Goal: Task Accomplishment & Management: Use online tool/utility

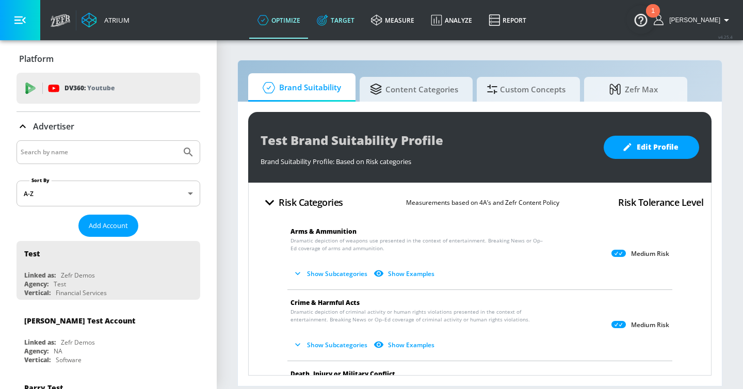
click at [360, 18] on link "Target" at bounding box center [336, 20] width 54 height 37
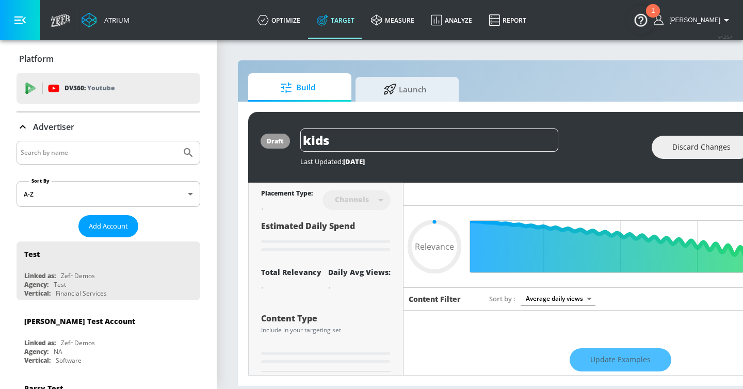
type input "0.59"
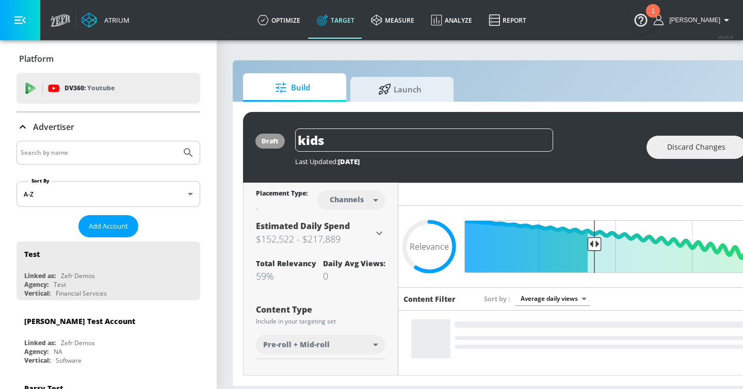
scroll to position [0, 6]
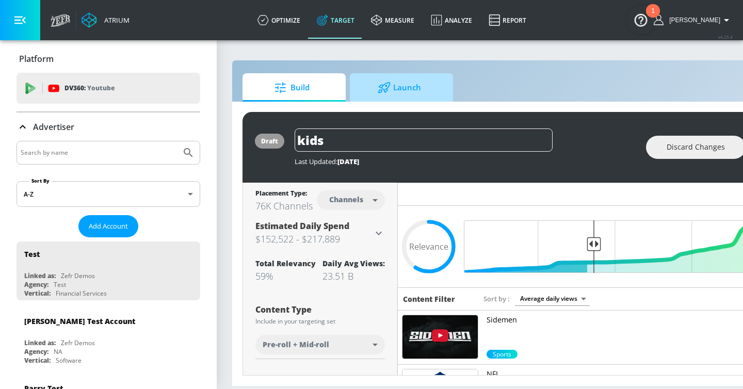
click at [388, 96] on span "Launch" at bounding box center [399, 87] width 78 height 25
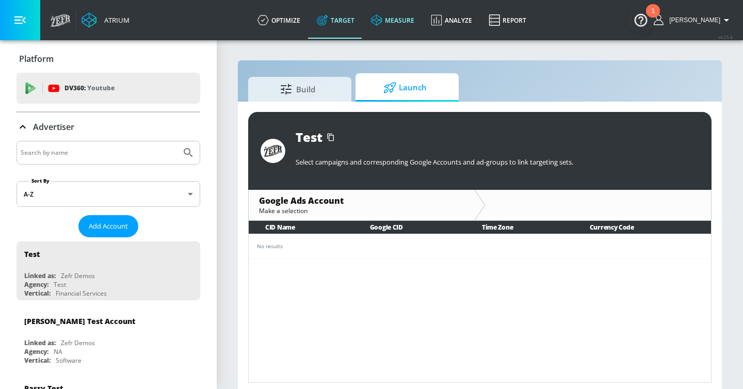
click at [406, 18] on link "measure" at bounding box center [393, 20] width 60 height 37
click at [358, 20] on link "Target" at bounding box center [336, 20] width 54 height 37
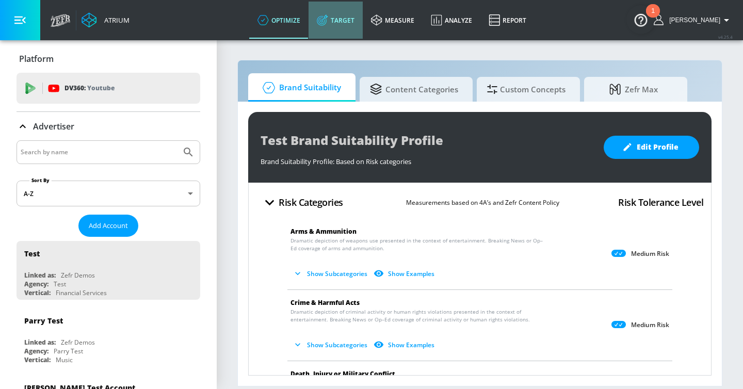
click at [354, 23] on link "Target" at bounding box center [336, 20] width 54 height 37
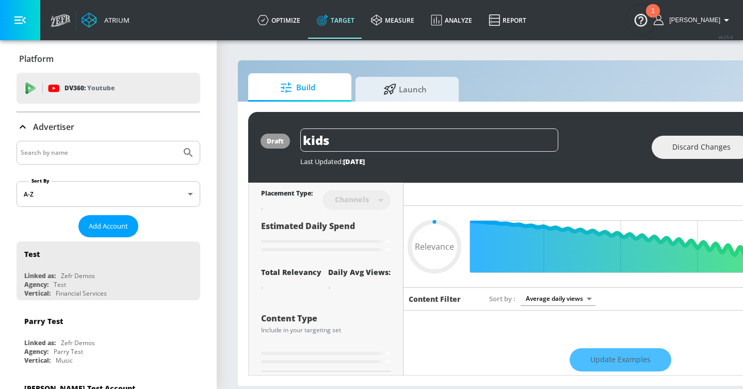
click at [47, 160] on div at bounding box center [109, 153] width 184 height 24
type input "0.59"
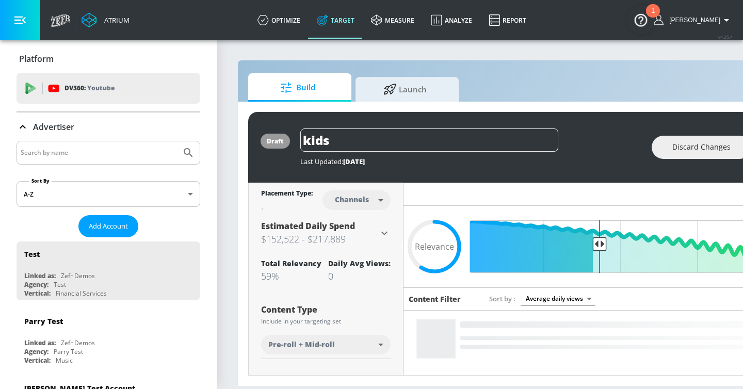
click at [46, 153] on input "Search by name" at bounding box center [99, 152] width 156 height 13
type input "t"
type input "pinterest"
click at [177, 141] on button "Submit Search" at bounding box center [188, 152] width 23 height 23
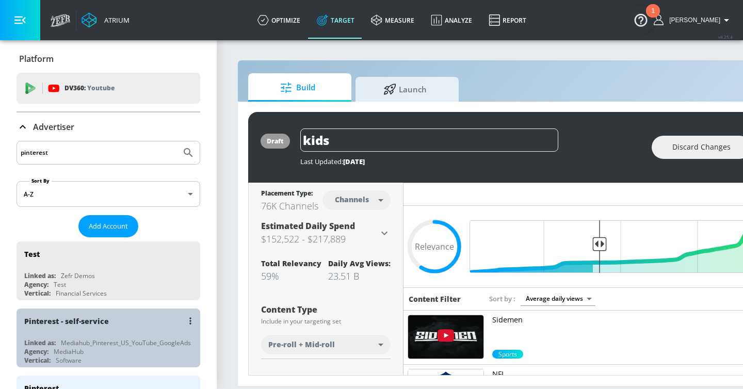
click at [135, 322] on div "Pinterest - self-service" at bounding box center [110, 321] width 173 height 25
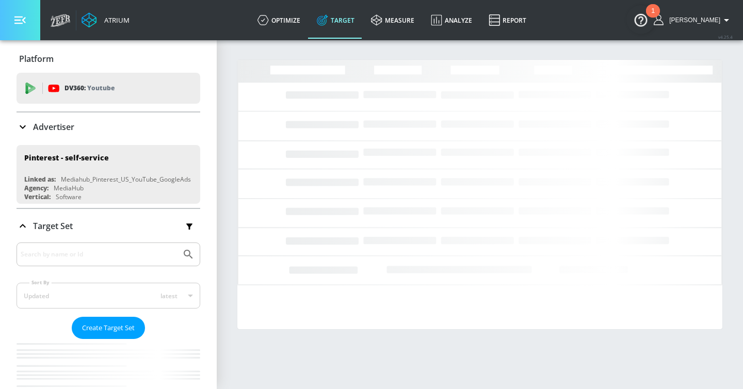
click at [31, 19] on button "button" at bounding box center [20, 20] width 40 height 40
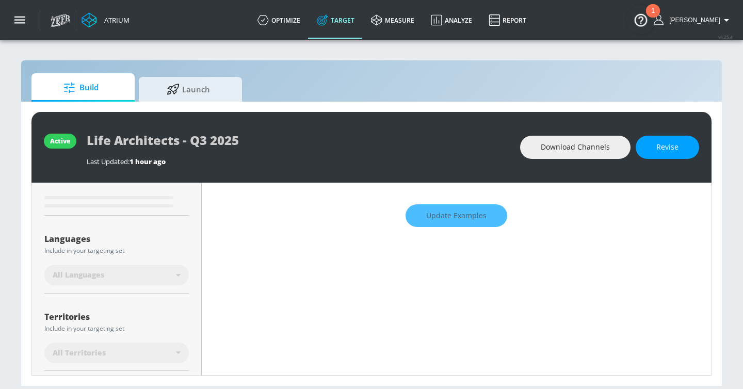
scroll to position [192, 0]
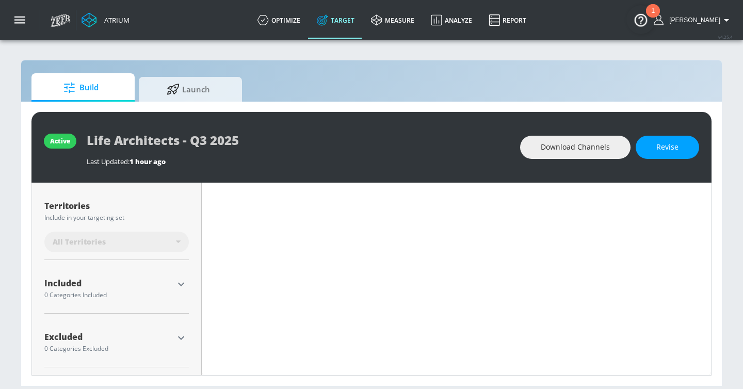
type input "0.55"
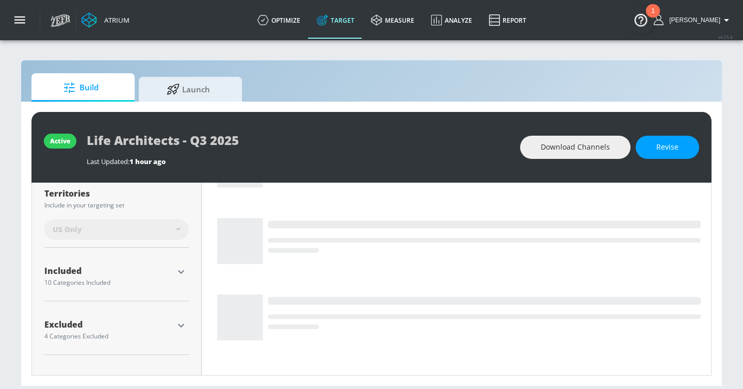
scroll to position [255, 0]
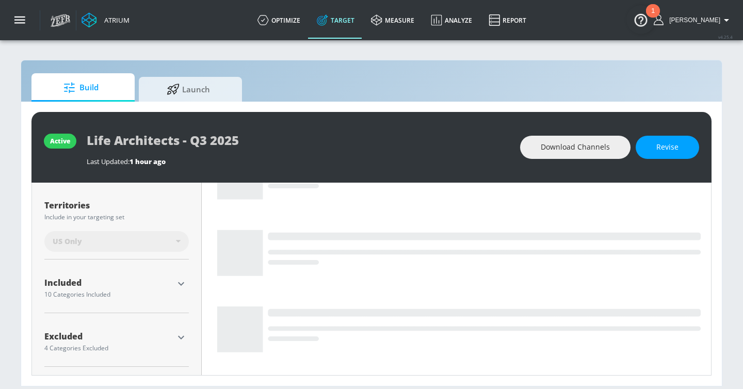
click at [181, 281] on icon "button" at bounding box center [181, 284] width 12 height 12
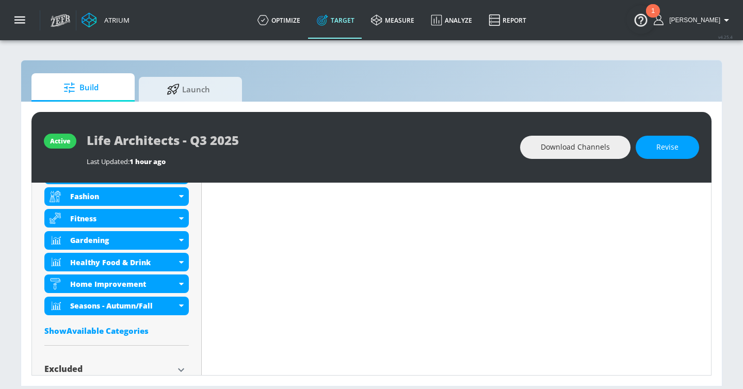
scroll to position [512, 0]
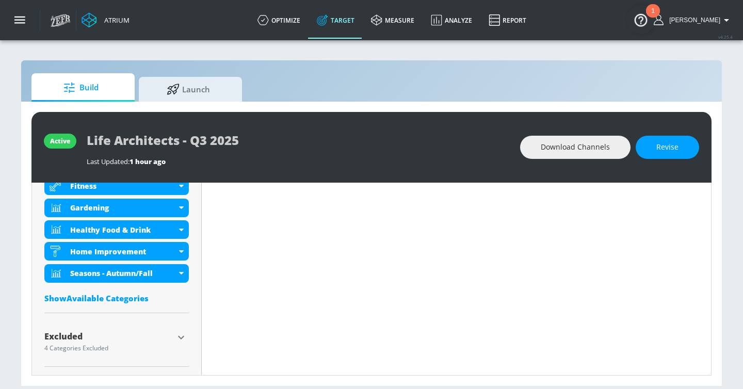
click at [177, 338] on icon "button" at bounding box center [181, 337] width 12 height 12
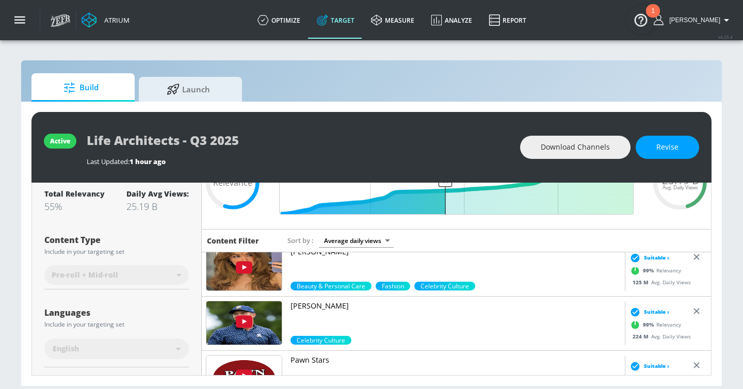
scroll to position [95, 0]
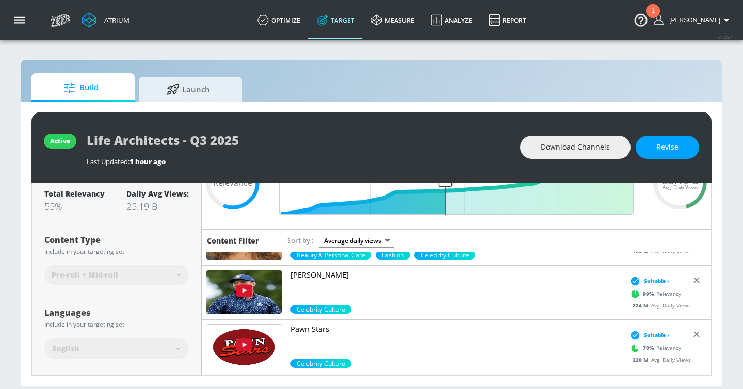
click at [310, 330] on p "Pawn Stars" at bounding box center [456, 329] width 330 height 10
click at [314, 274] on p "[PERSON_NAME]" at bounding box center [456, 275] width 330 height 10
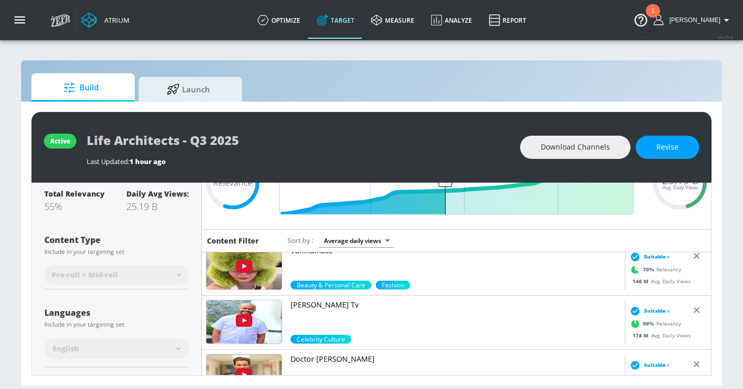
scroll to position [229, 0]
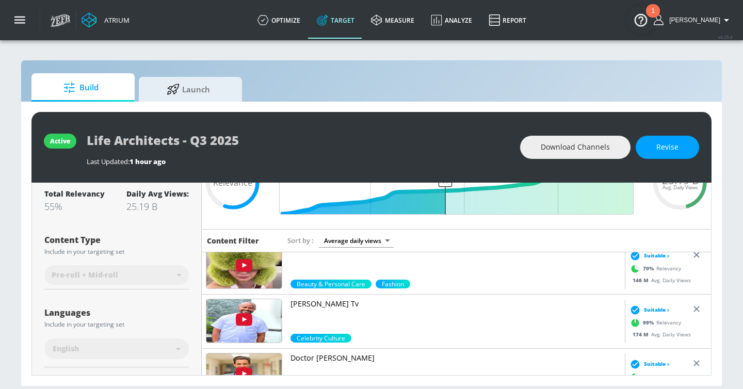
click at [344, 305] on p "[PERSON_NAME] Tv" at bounding box center [456, 304] width 330 height 10
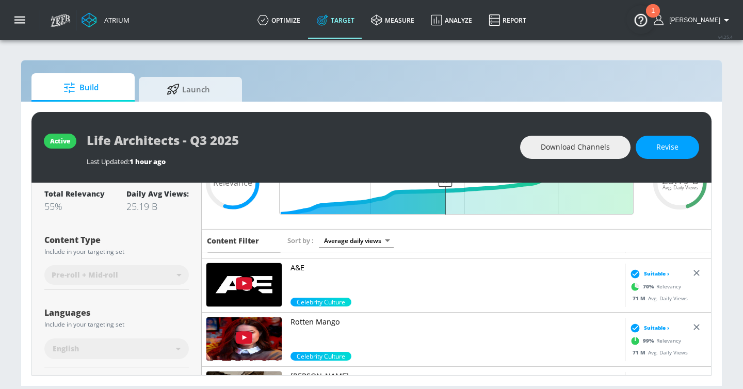
scroll to position [1193, 0]
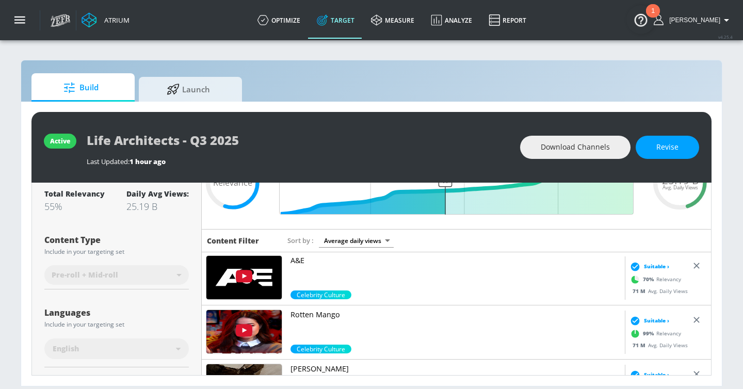
click at [311, 315] on p "Rotten Mango" at bounding box center [456, 315] width 330 height 10
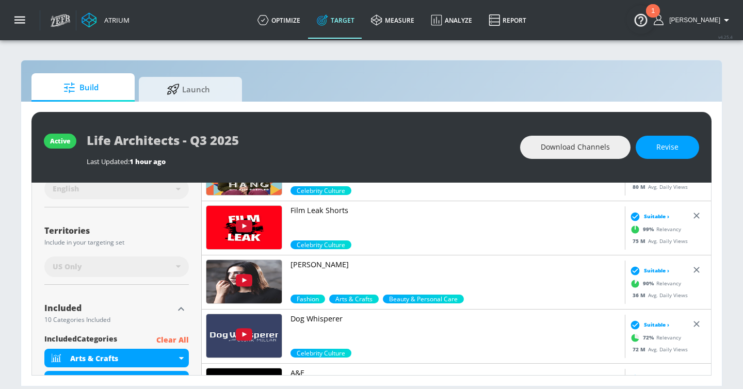
scroll to position [956, 0]
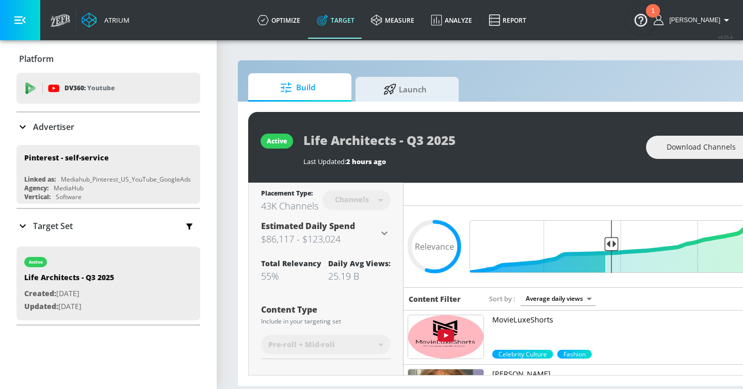
click at [27, 23] on button "button" at bounding box center [20, 20] width 40 height 40
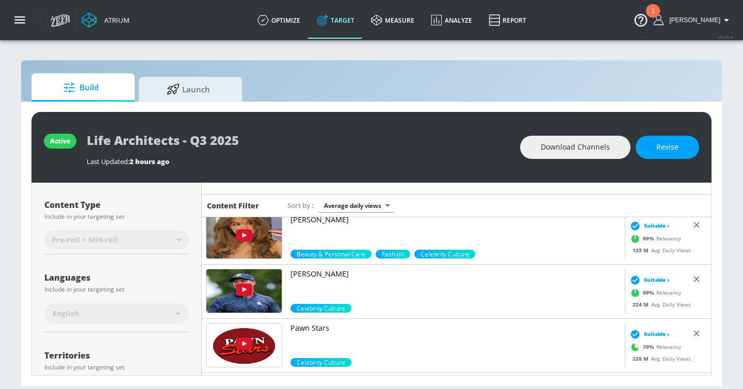
scroll to position [65, 0]
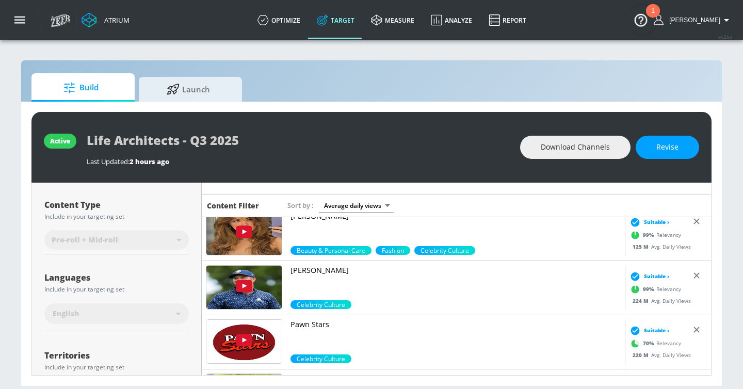
click at [340, 268] on p "[PERSON_NAME]" at bounding box center [456, 270] width 330 height 10
click at [302, 327] on p "Pawn Stars" at bounding box center [456, 324] width 330 height 10
click at [714, 366] on div "active Life Architects - Q3 2025 Last Updated: 2 hours ago Download Channels Re…" at bounding box center [371, 244] width 701 height 284
click at [456, 347] on link "Pawn Stars" at bounding box center [456, 336] width 330 height 35
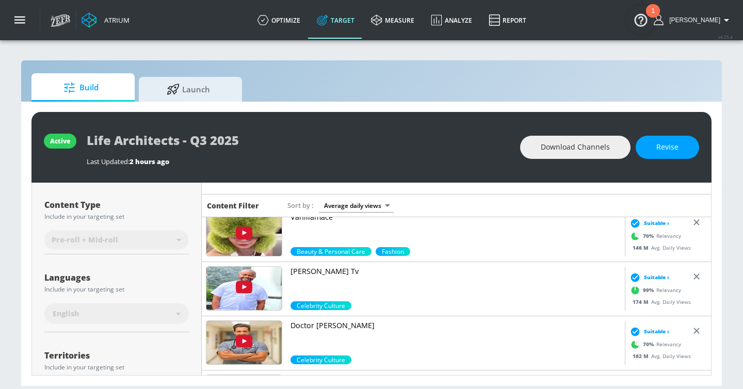
scroll to position [234, 0]
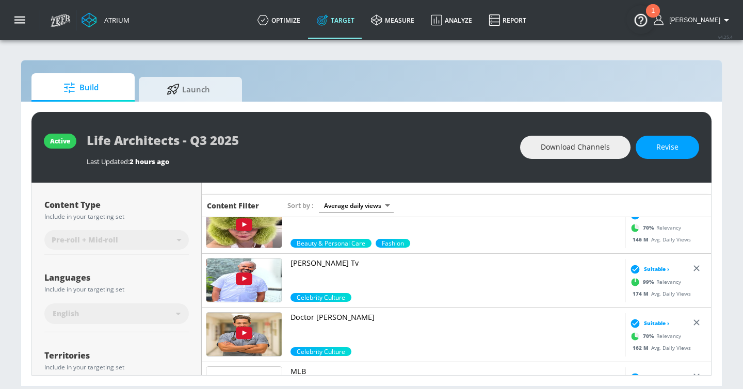
click at [312, 316] on p "Doctor [PERSON_NAME]" at bounding box center [456, 317] width 330 height 10
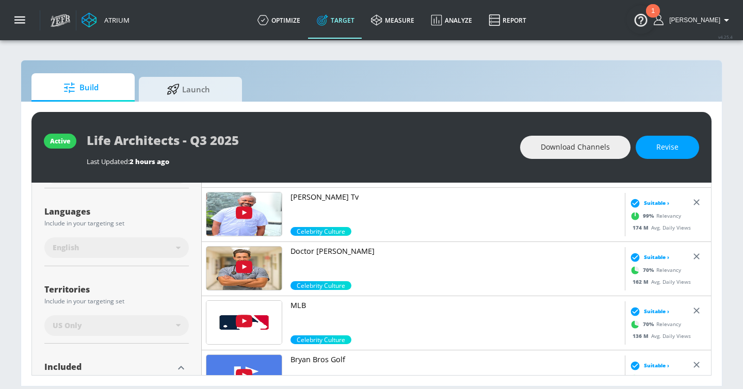
scroll to position [173, 0]
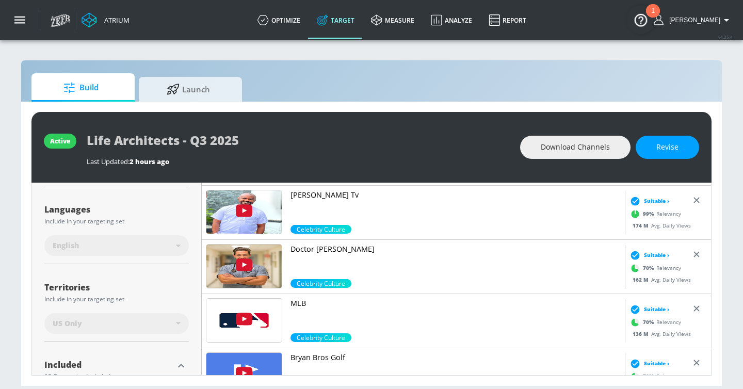
click at [290, 301] on div "MLB Celebrity Culture" at bounding box center [413, 321] width 423 height 54
click at [295, 301] on p "MLB" at bounding box center [456, 303] width 330 height 10
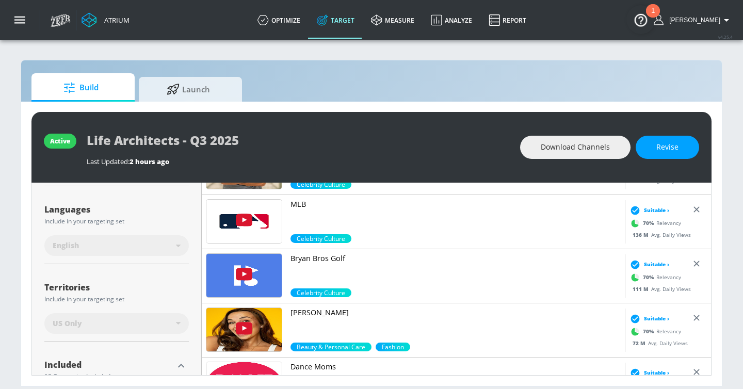
scroll to position [335, 0]
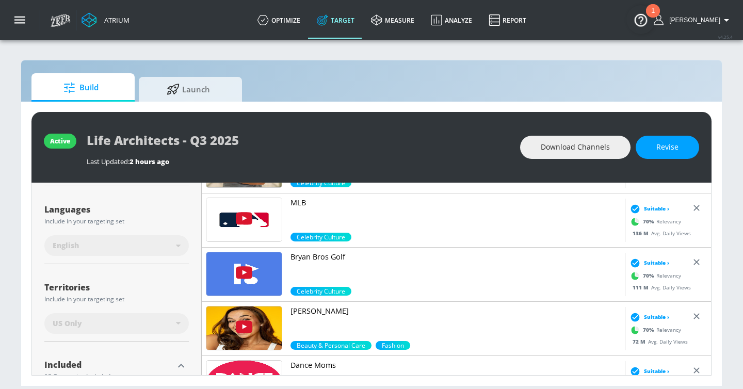
click at [326, 259] on p "Bryan Bros Golf" at bounding box center [456, 257] width 330 height 10
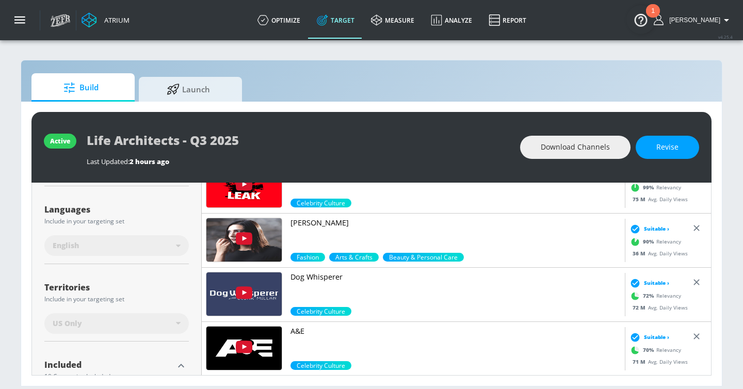
scroll to position [1023, 0]
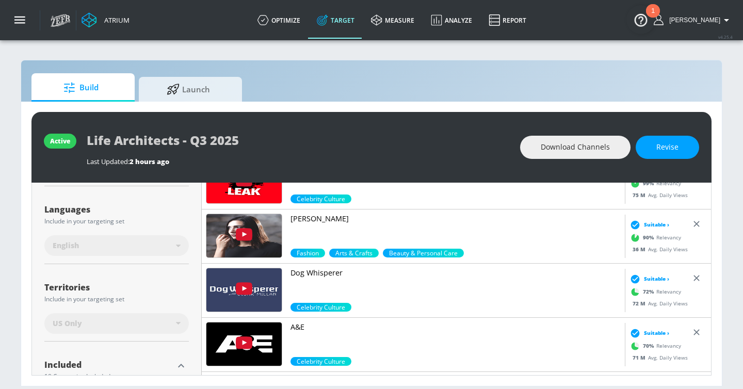
click at [317, 274] on p "Dog Whisperer" at bounding box center [456, 273] width 330 height 10
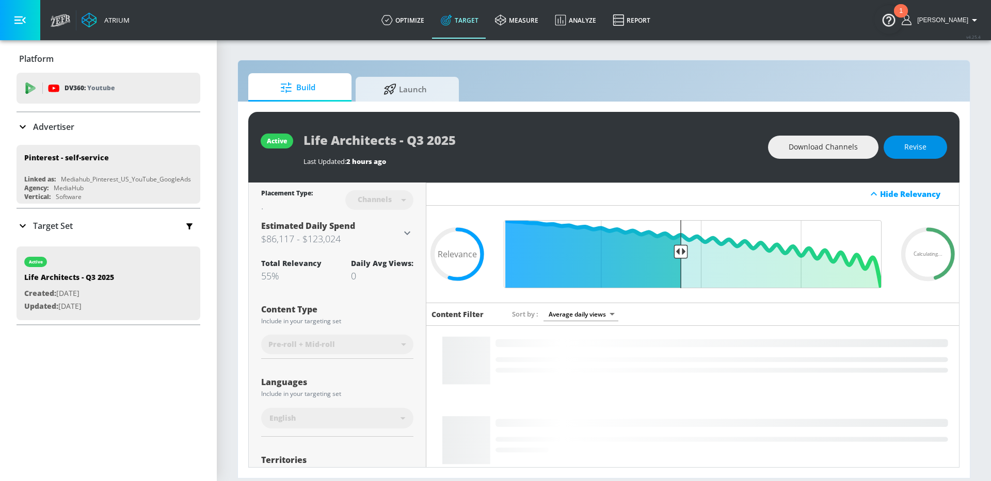
click at [901, 134] on div "active Life Architects - Q3 2025 Last Updated: 2 hours ago Download Channels Re…" at bounding box center [603, 147] width 711 height 71
click at [911, 144] on span "Revise" at bounding box center [915, 147] width 22 height 13
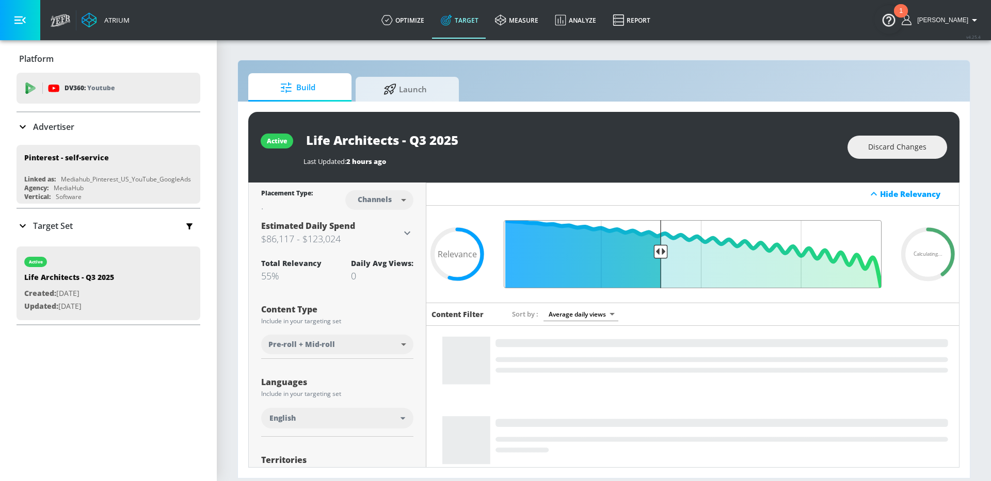
drag, startPoint x: 679, startPoint y: 252, endPoint x: 662, endPoint y: 252, distance: 16.5
type input "0.6"
click at [662, 252] on input "Final Threshold" at bounding box center [693, 254] width 388 height 68
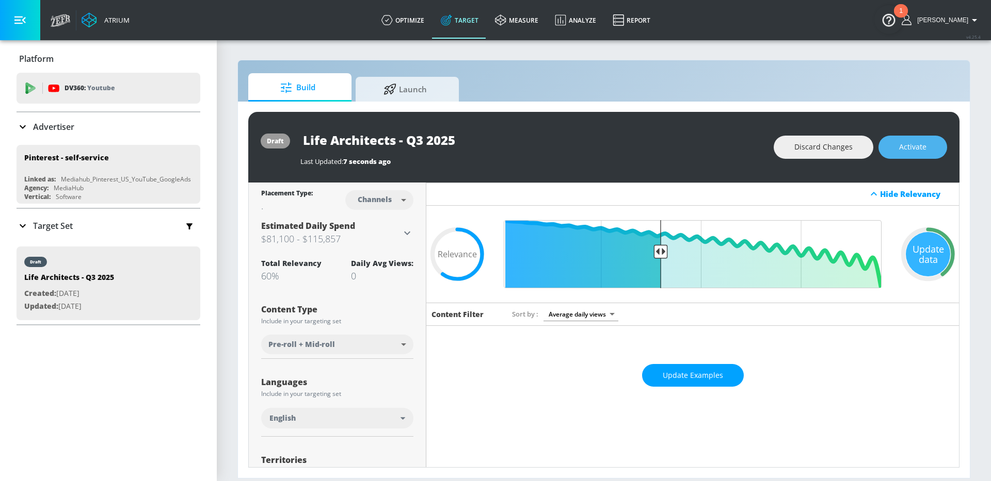
click at [912, 148] on span "Activate" at bounding box center [912, 147] width 27 height 13
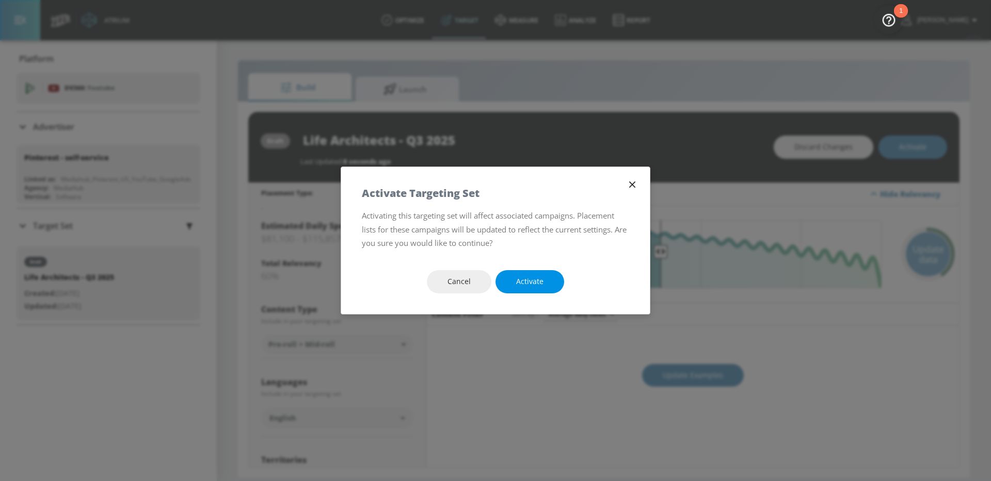
click at [546, 278] on button "Activate" at bounding box center [529, 281] width 69 height 23
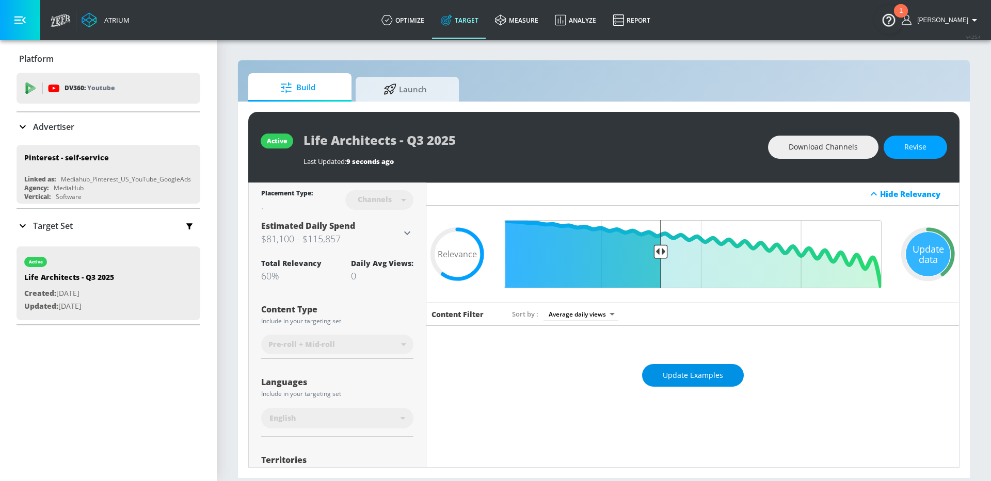
click at [688, 376] on span "Update Examples" at bounding box center [693, 376] width 60 height 13
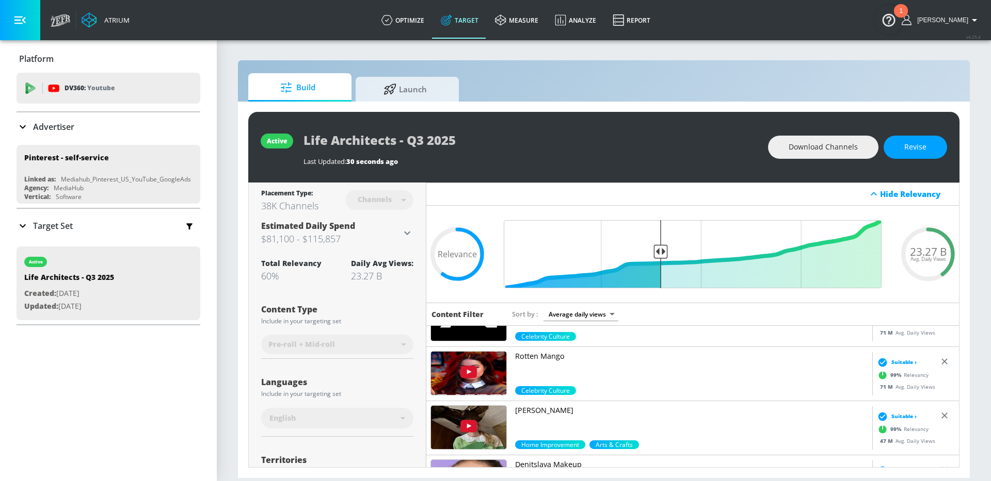
scroll to position [1063, 0]
